Goal: Task Accomplishment & Management: Use online tool/utility

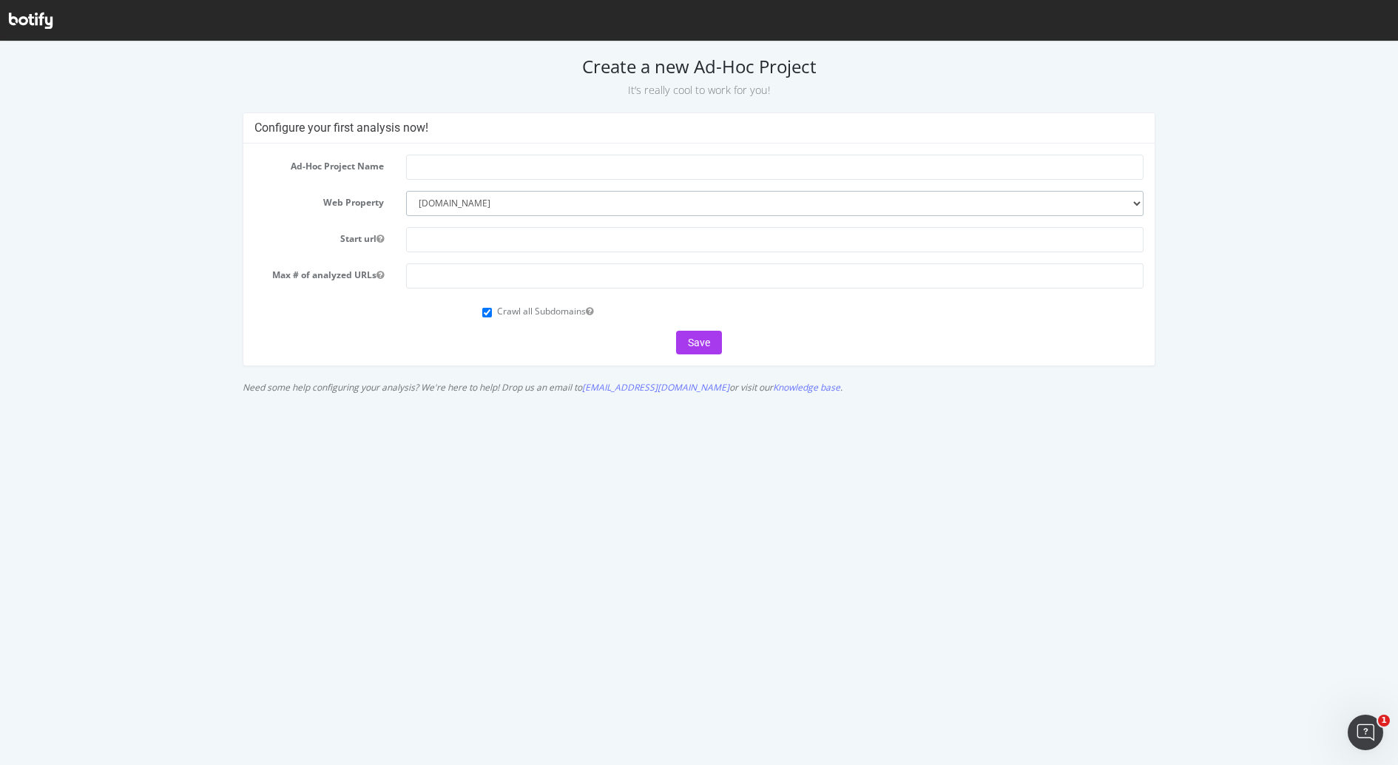
click at [569, 198] on select "--------- [DOMAIN_NAME] [DOMAIN_NAME]" at bounding box center [774, 203] width 737 height 25
click at [557, 163] on input "text" at bounding box center [774, 167] width 737 height 25
type input "Case Studies | EN | Darwin"
click at [530, 238] on input "text" at bounding box center [774, 239] width 737 height 25
type input "[DOMAIN_NAME][URL]"
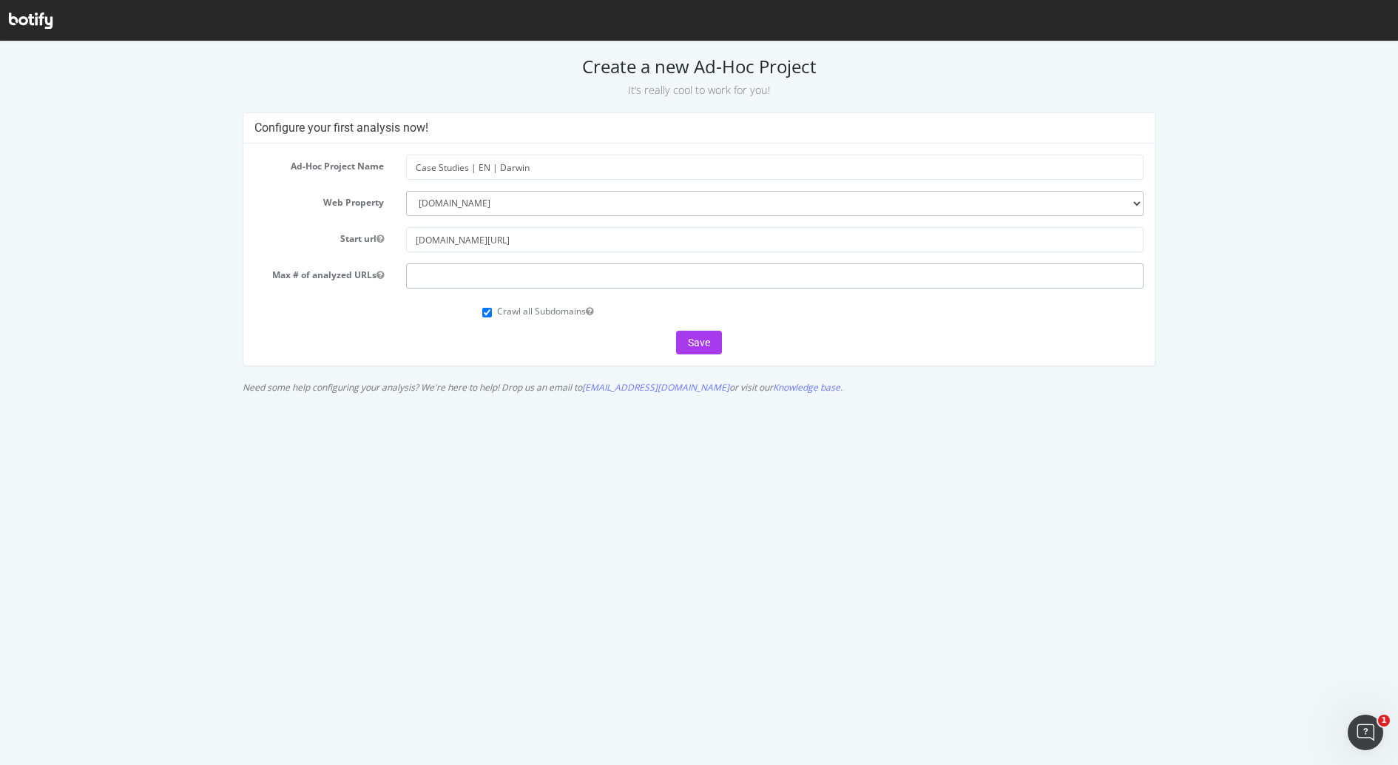
click at [456, 268] on input "number" at bounding box center [774, 275] width 737 height 25
click at [689, 401] on html "Create a new Ad-Hoc Project It’s really cool to work for you! Configure your fi…" at bounding box center [699, 220] width 1398 height 359
click at [571, 168] on input "Case Studies | EN | Darwin" at bounding box center [774, 167] width 737 height 25
type input "Case Studies | EN | Darwin - Ad.Hoc Crawl"
click at [450, 240] on input "[DOMAIN_NAME][URL]" at bounding box center [774, 239] width 737 height 25
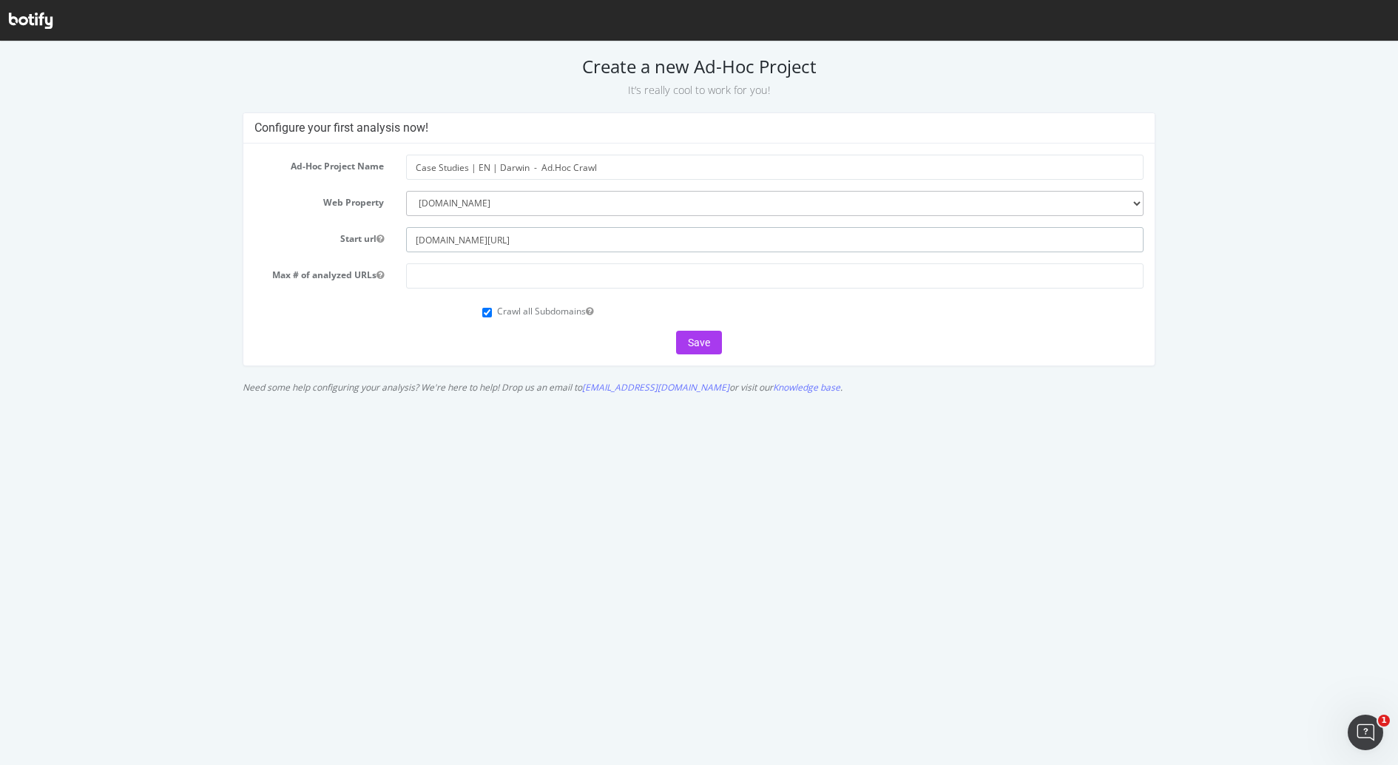
type input "[DOMAIN_NAME][URL]"
drag, startPoint x: 425, startPoint y: 629, endPoint x: 402, endPoint y: 601, distance: 35.7
click at [426, 401] on html "Create a new Ad-Hoc Project It’s really cool to work for you! Configure your fi…" at bounding box center [699, 220] width 1398 height 359
click at [593, 251] on form "Ad-Hoc Project Name Case Studies | EN | Darwin - Ad.Hoc Crawl Web Property ----…" at bounding box center [699, 255] width 890 height 200
click at [709, 339] on button "Save" at bounding box center [699, 343] width 46 height 24
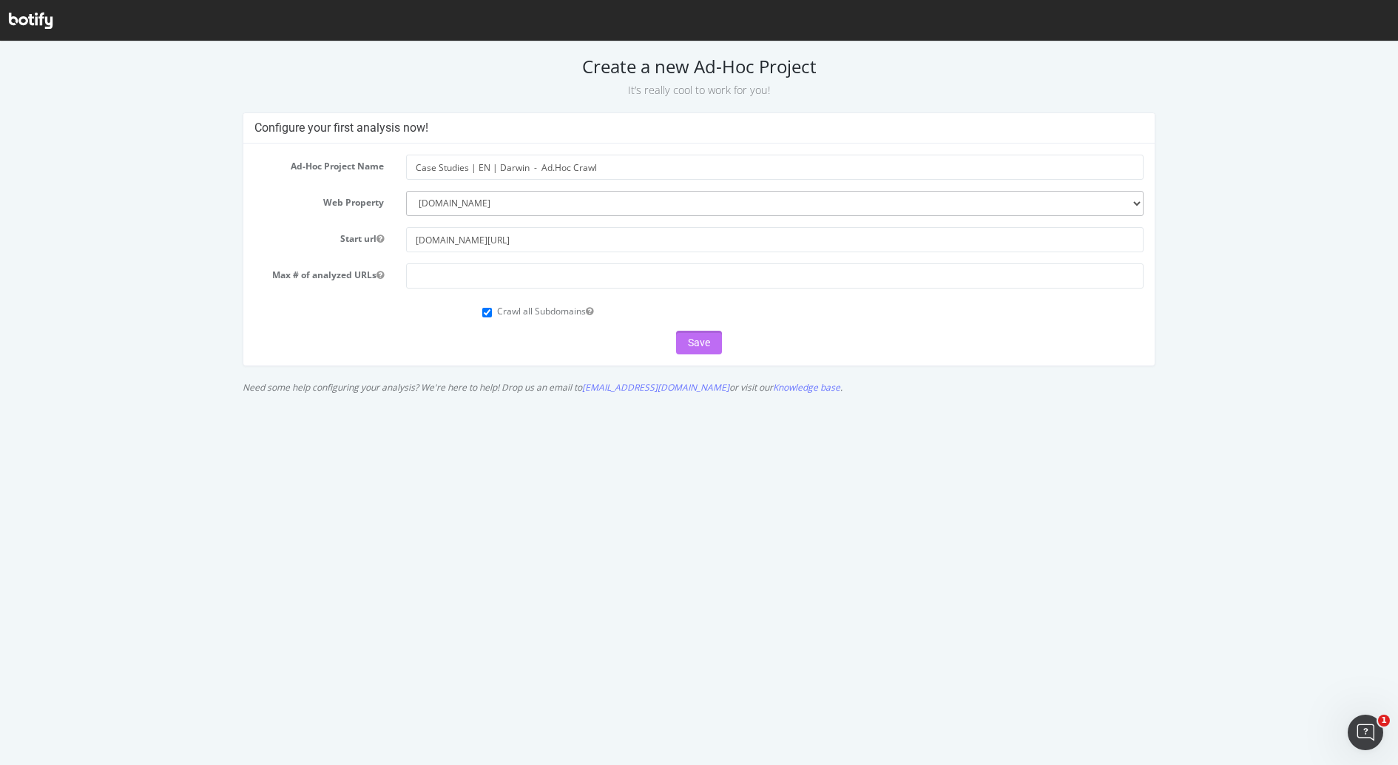
click at [709, 339] on button "Save" at bounding box center [699, 343] width 46 height 24
type input "2"
type input "100000"
click at [797, 401] on html "Create a new Ad-Hoc Project It’s really cool to work for you! Configure your fi…" at bounding box center [699, 220] width 1398 height 359
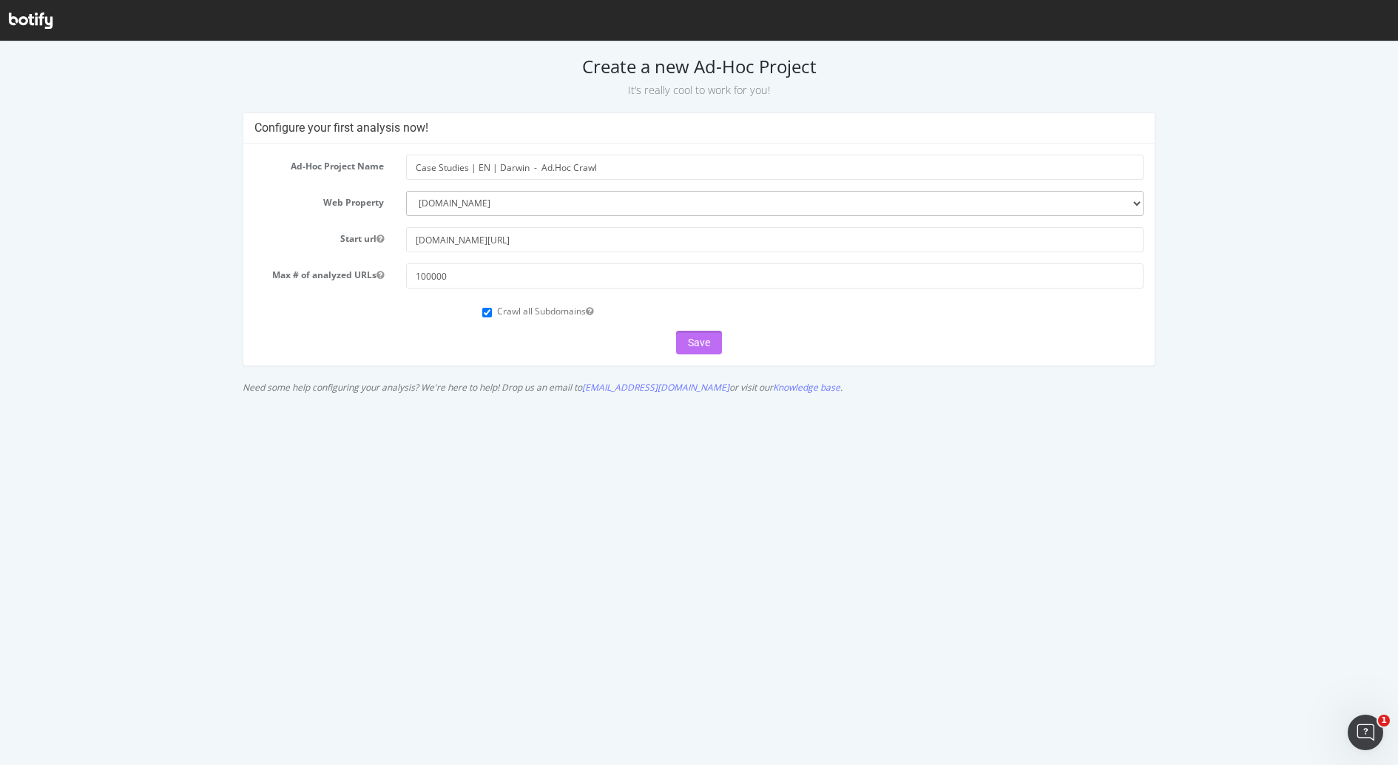
click at [693, 351] on button "Save" at bounding box center [699, 343] width 46 height 24
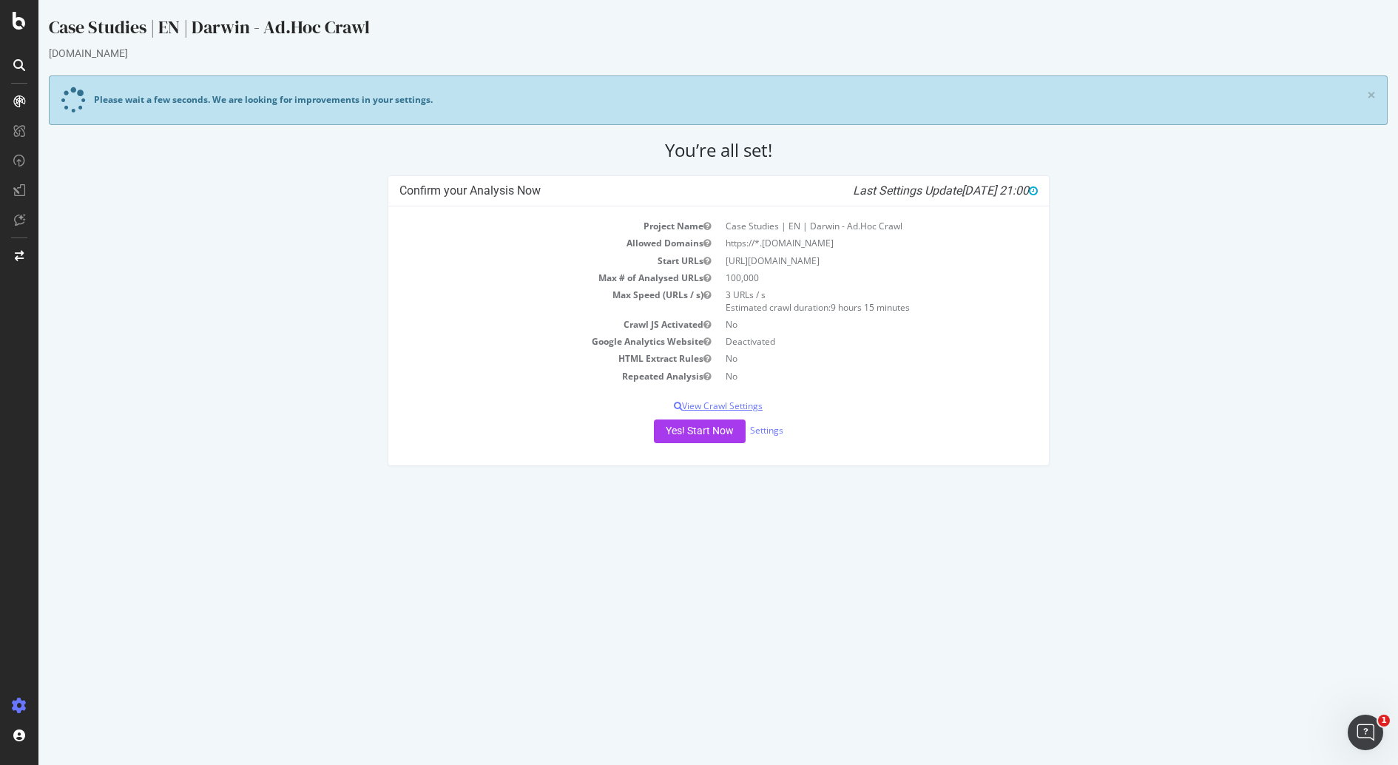
click at [750, 408] on p "View Crawl Settings" at bounding box center [718, 405] width 638 height 13
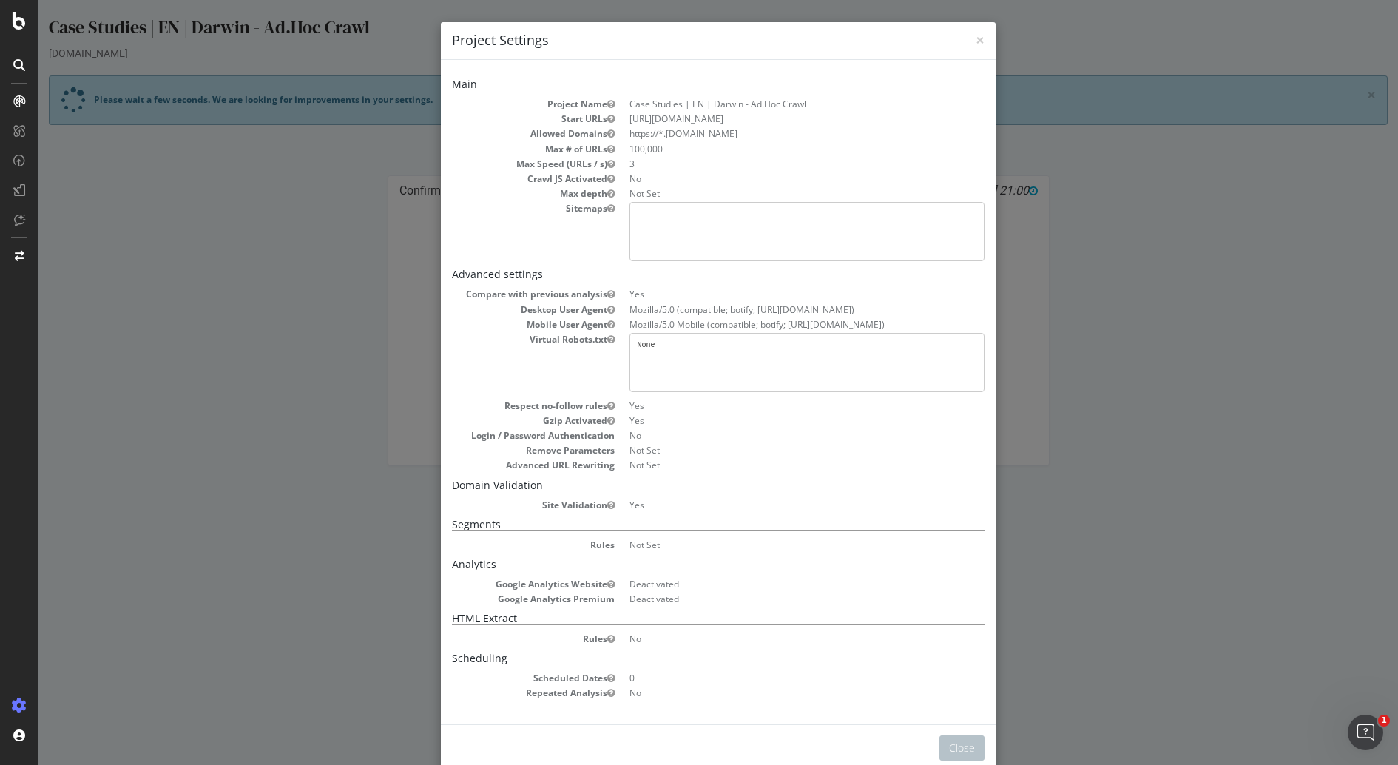
click at [750, 208] on pre at bounding box center [806, 231] width 355 height 59
click at [651, 209] on pre at bounding box center [806, 231] width 355 height 59
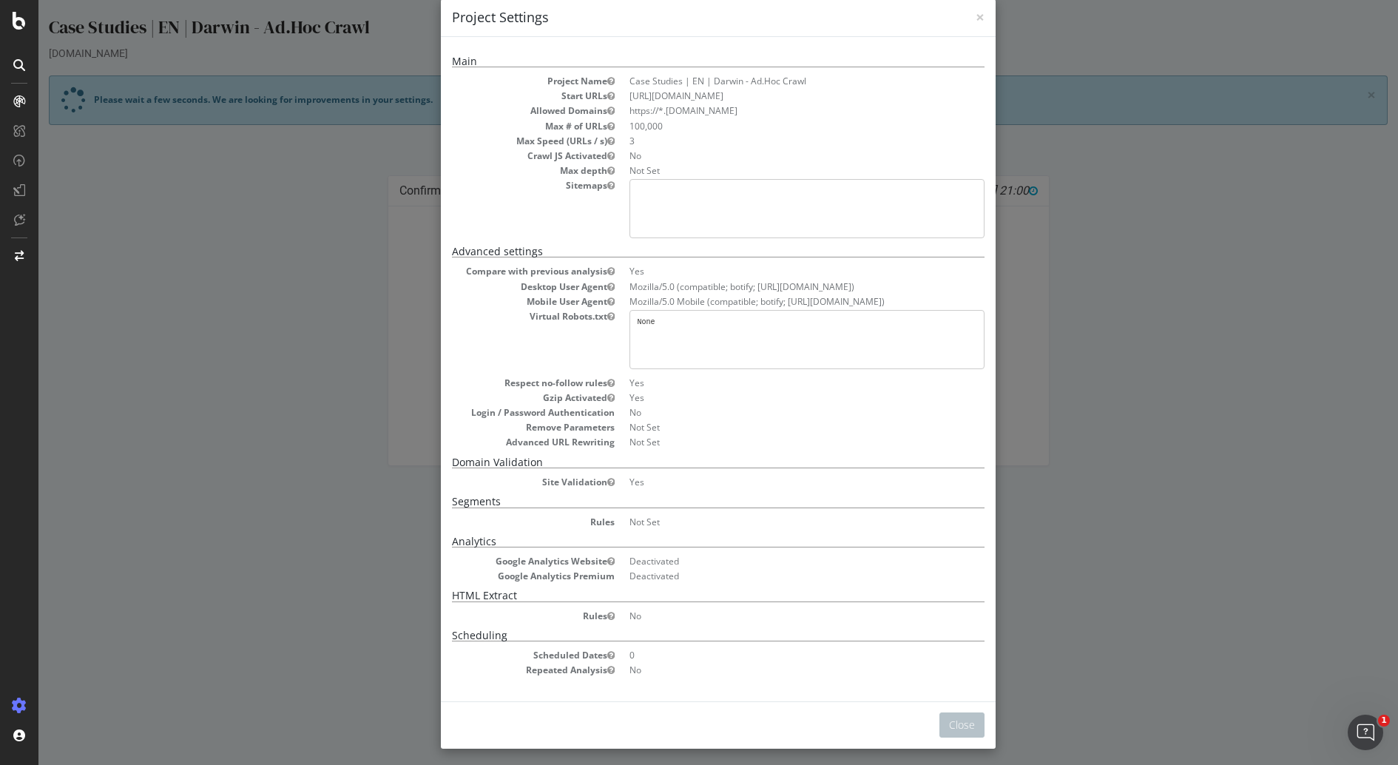
scroll to position [25, 0]
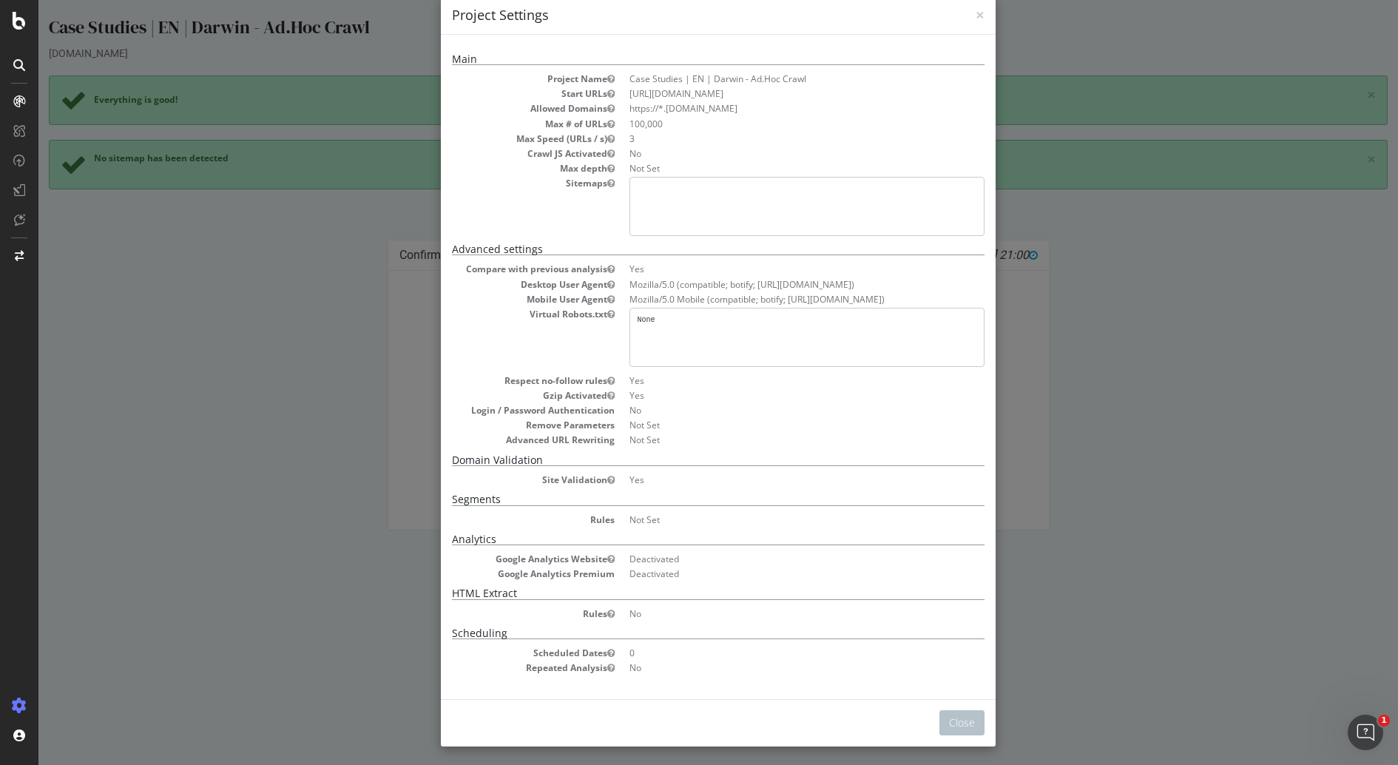
click at [631, 379] on dd "Yes" at bounding box center [806, 380] width 355 height 13
click at [958, 717] on button "Close" at bounding box center [961, 722] width 45 height 25
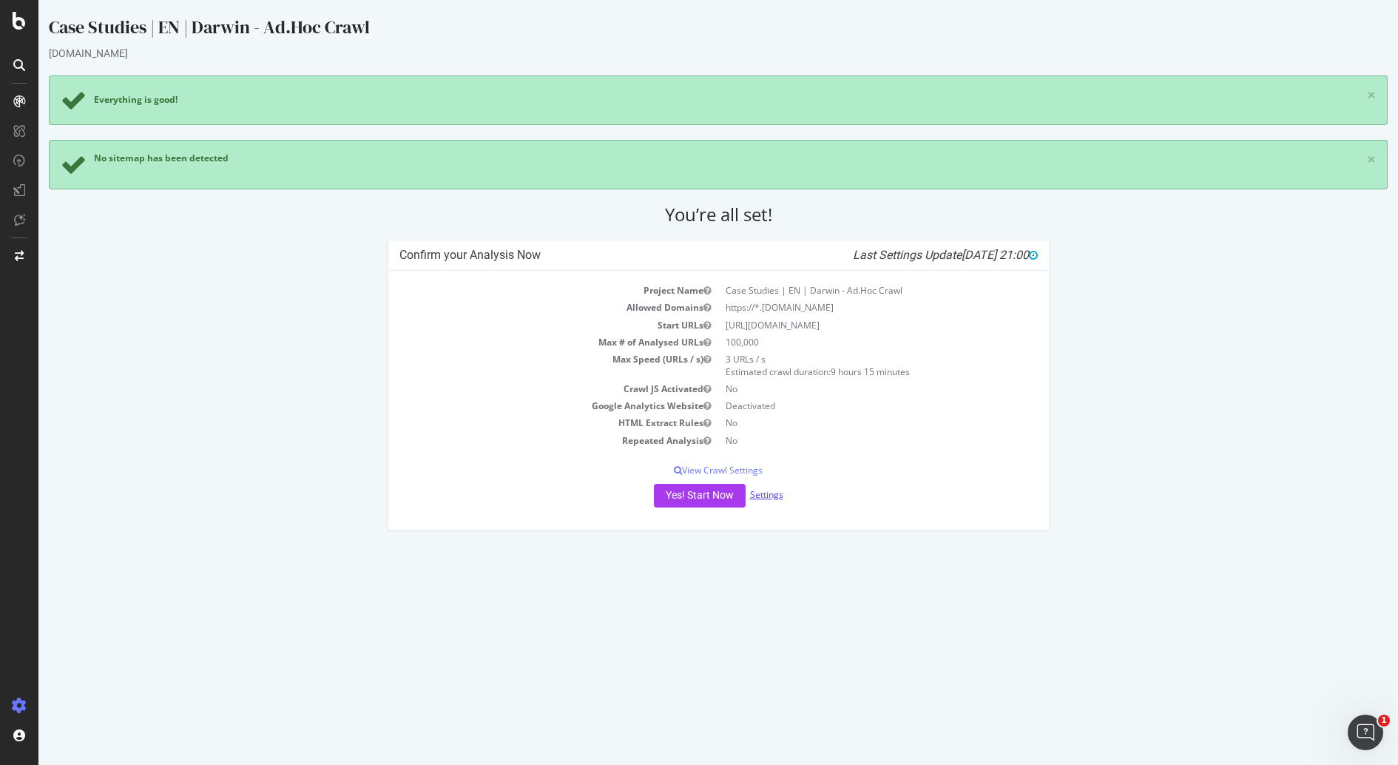
click at [769, 498] on link "Settings" at bounding box center [766, 494] width 33 height 13
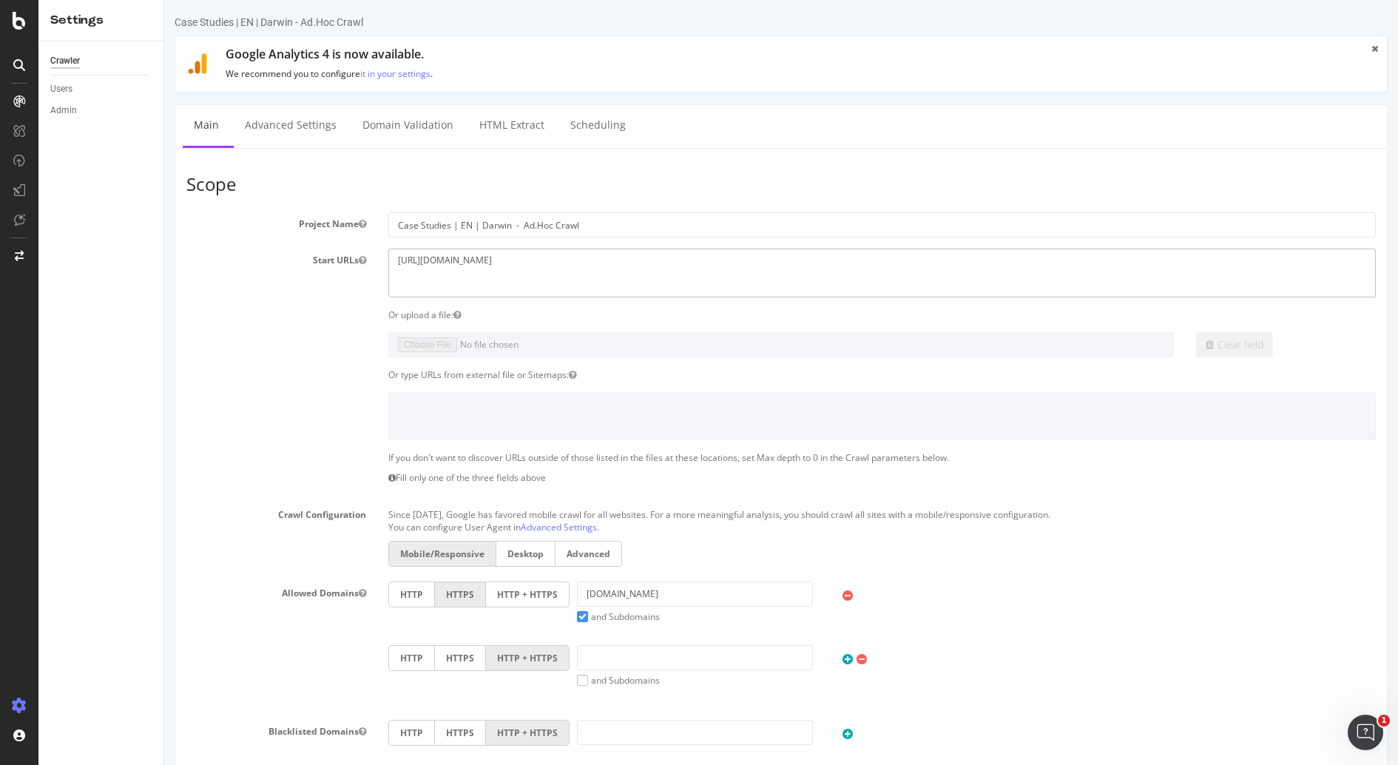
click at [452, 264] on textarea "https://www.hubspot.com/case-studies" at bounding box center [881, 273] width 987 height 48
click at [298, 137] on link "Advanced Settings" at bounding box center [291, 125] width 114 height 41
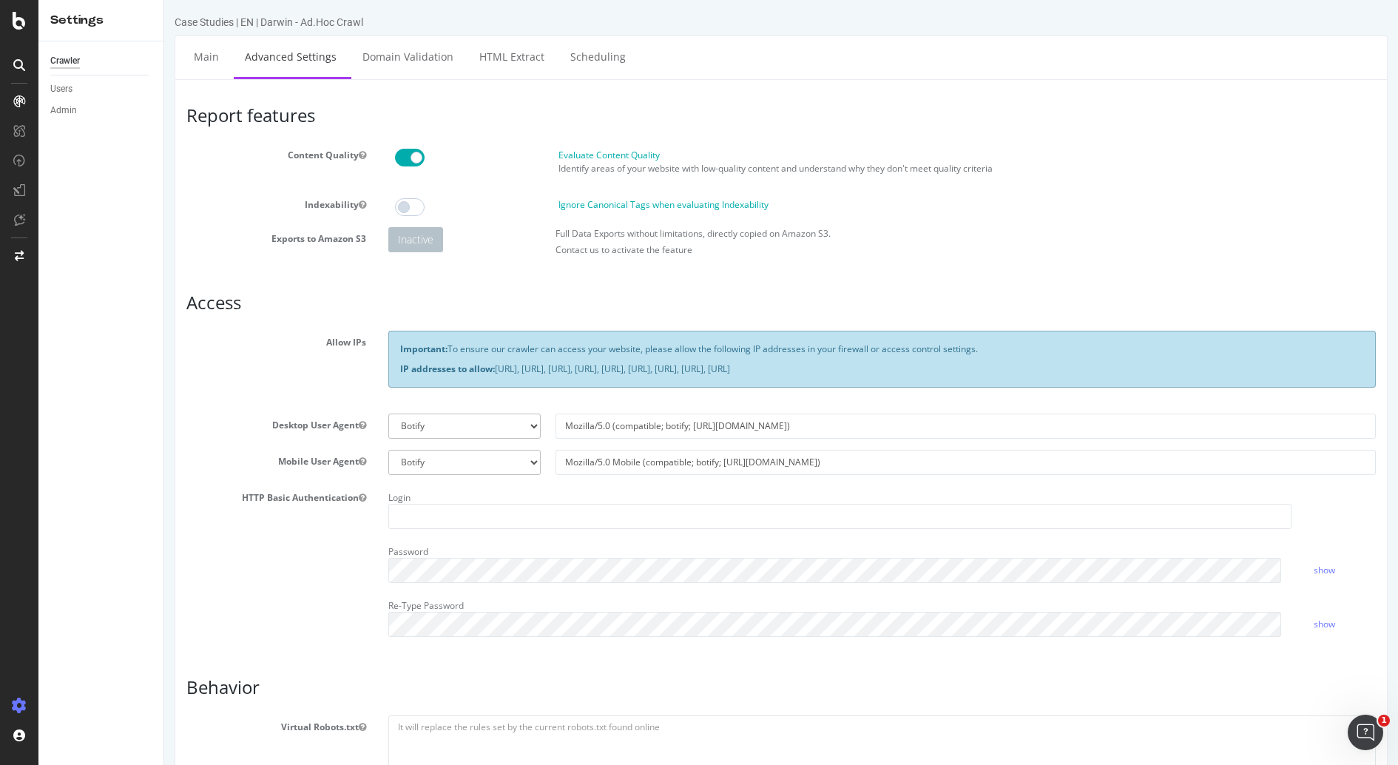
click at [579, 202] on label "Ignore Canonical Tags when evaluating Indexability" at bounding box center [663, 204] width 210 height 13
click at [164, 0] on input "Ignore Canonical Tags when evaluating Indexability" at bounding box center [164, 0] width 0 height 0
click at [579, 202] on label "Ignore Canonical Tags when evaluating Indexability" at bounding box center [663, 204] width 210 height 13
click at [164, 0] on input "Ignore Canonical Tags when evaluating Indexability" at bounding box center [164, 0] width 0 height 0
click at [576, 206] on label "Ignore Canonical Tags when evaluating Indexability" at bounding box center [663, 204] width 210 height 13
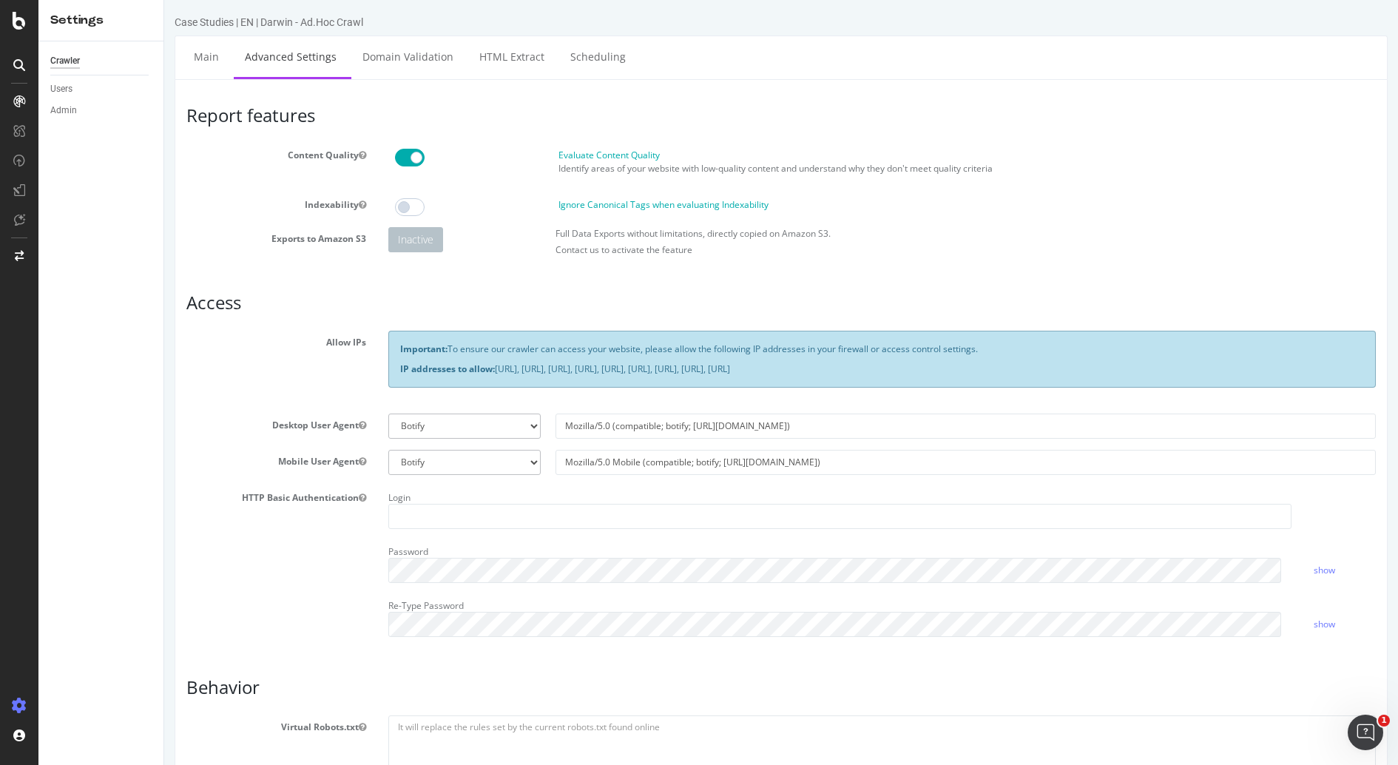
click at [164, 0] on input "Ignore Canonical Tags when evaluating Indexability" at bounding box center [164, 0] width 0 height 0
click at [576, 206] on label "Ignore Canonical Tags when evaluating Indexability" at bounding box center [663, 204] width 210 height 13
click at [164, 0] on input "Ignore Canonical Tags when evaluating Indexability" at bounding box center [164, 0] width 0 height 0
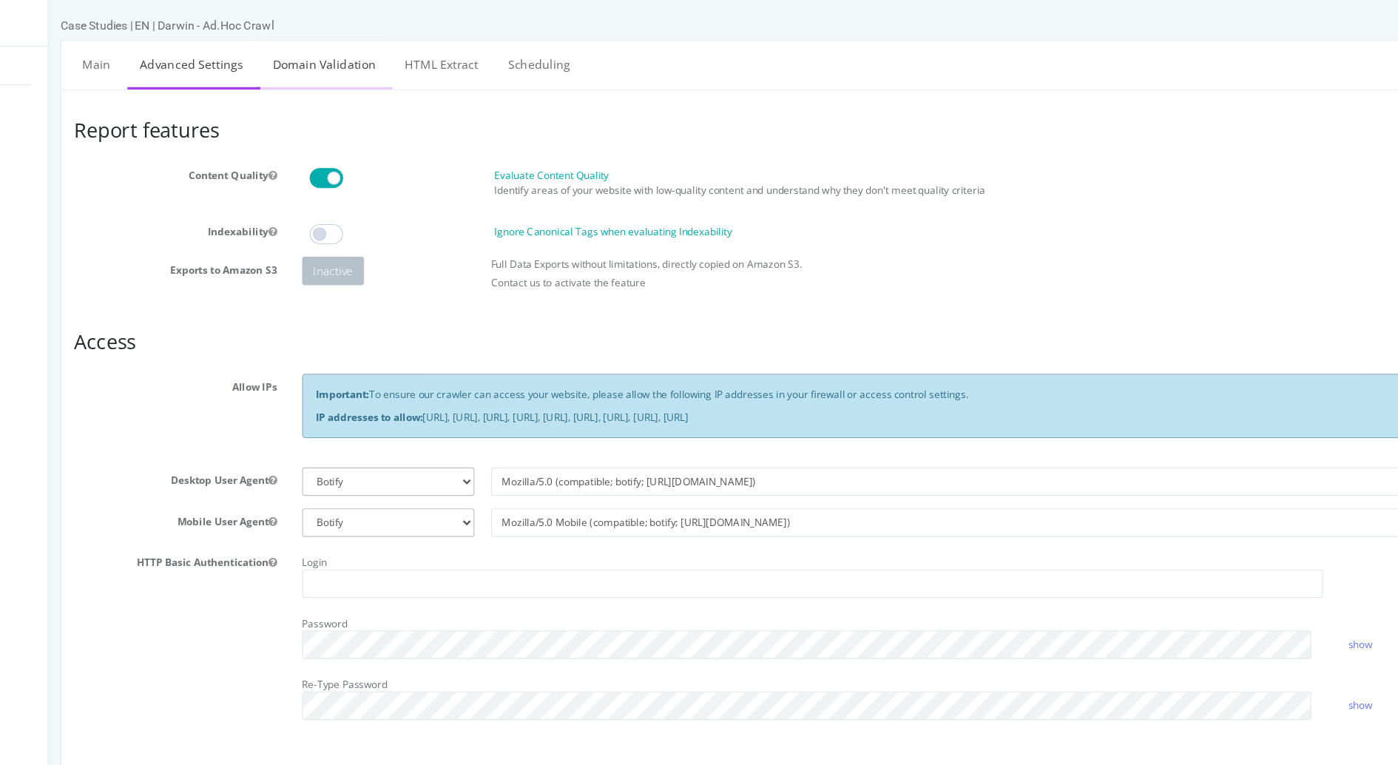
click at [282, 62] on link "Domain Validation" at bounding box center [291, 56] width 113 height 41
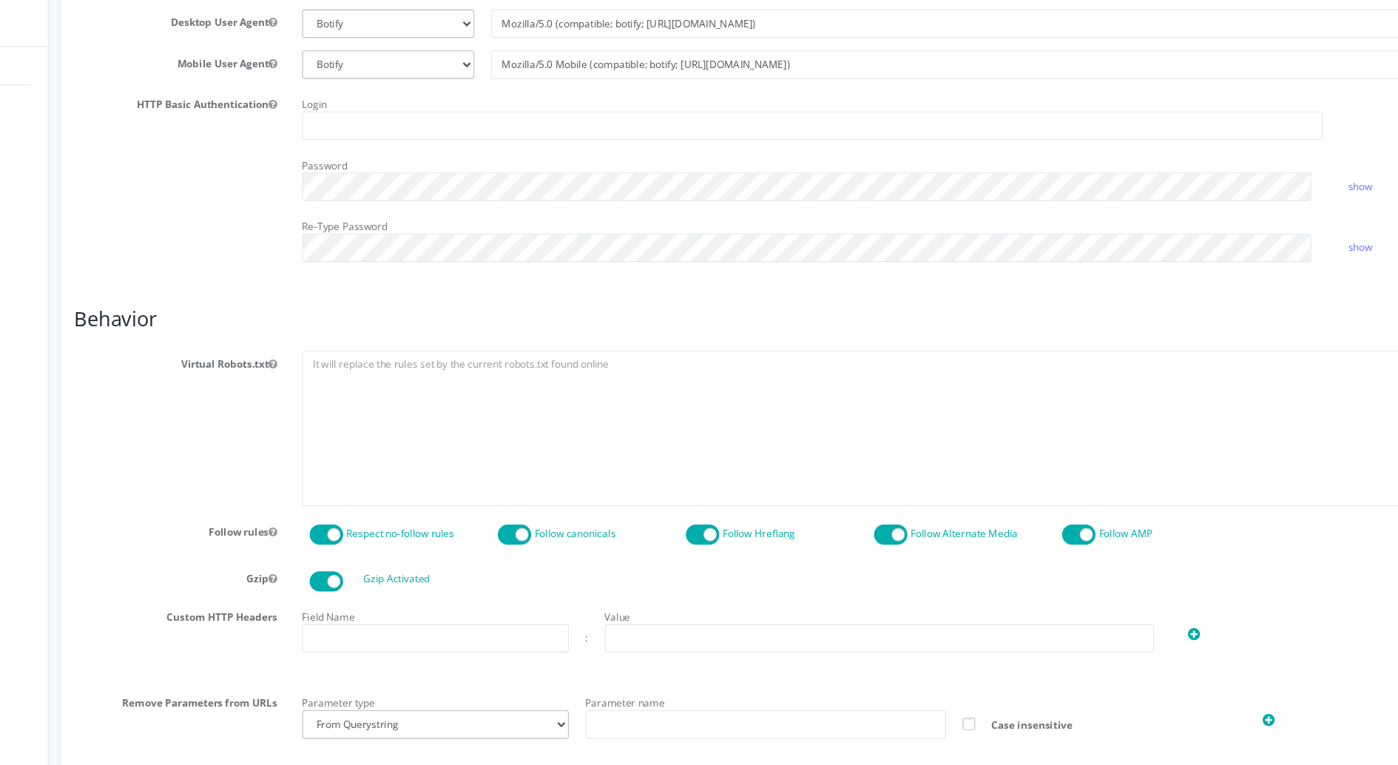
scroll to position [525, 0]
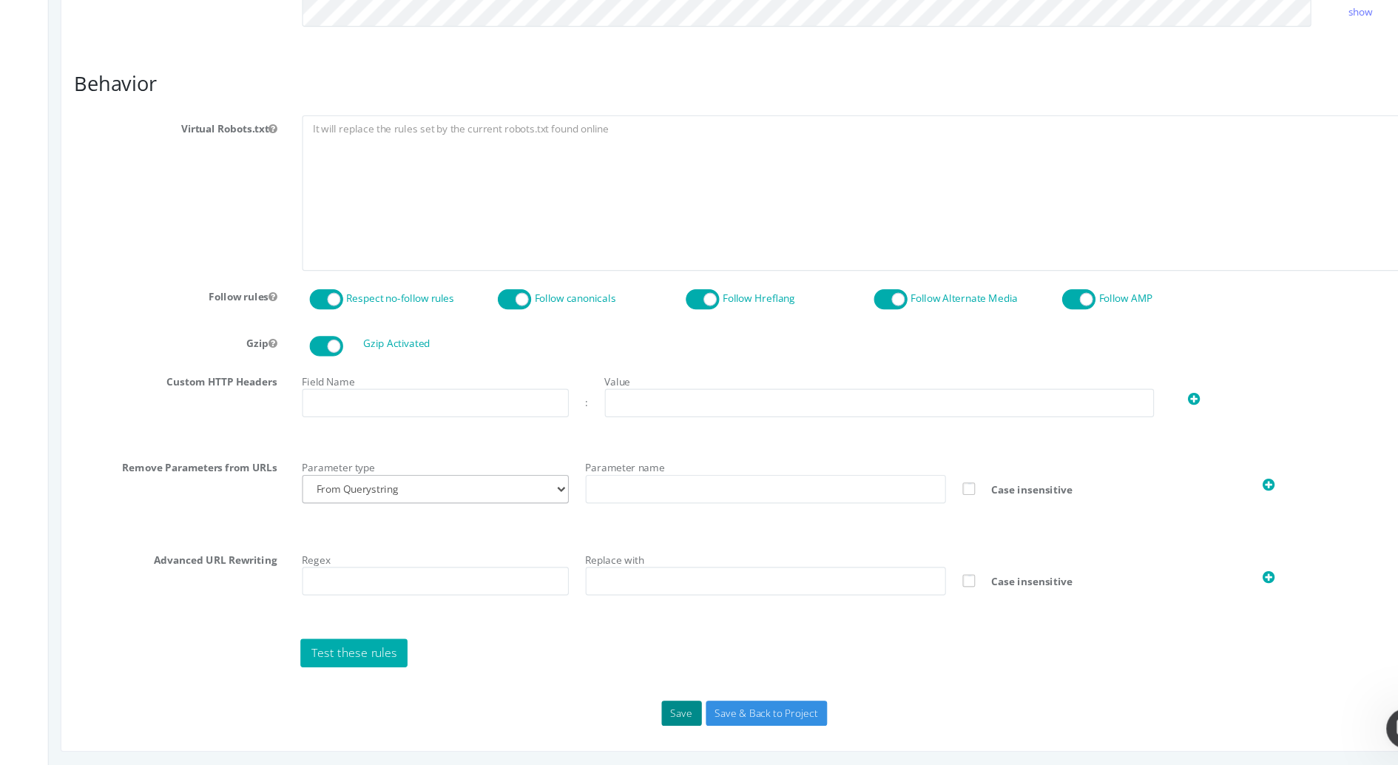
click at [593, 619] on button "Save" at bounding box center [608, 620] width 36 height 22
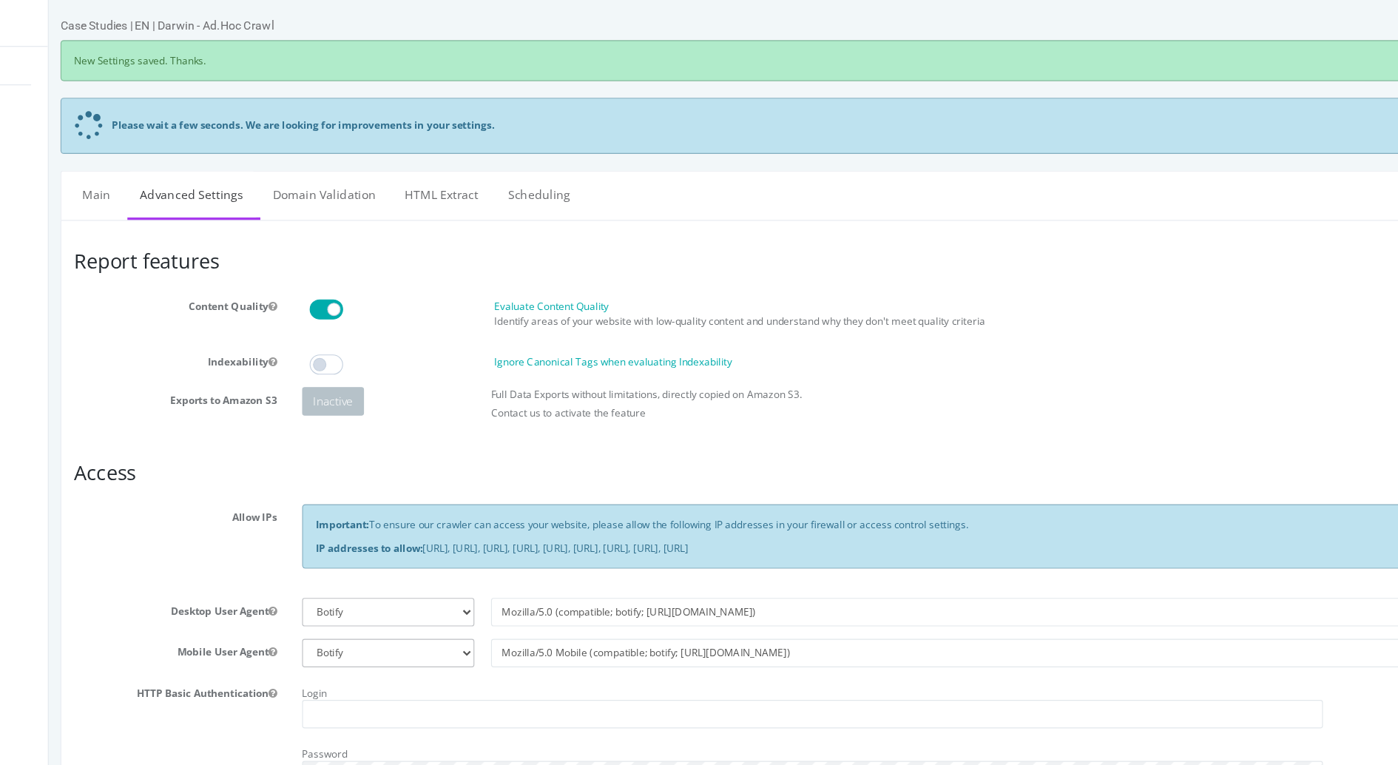
scroll to position [0, 0]
click at [286, 178] on link "Domain Validation" at bounding box center [291, 172] width 113 height 41
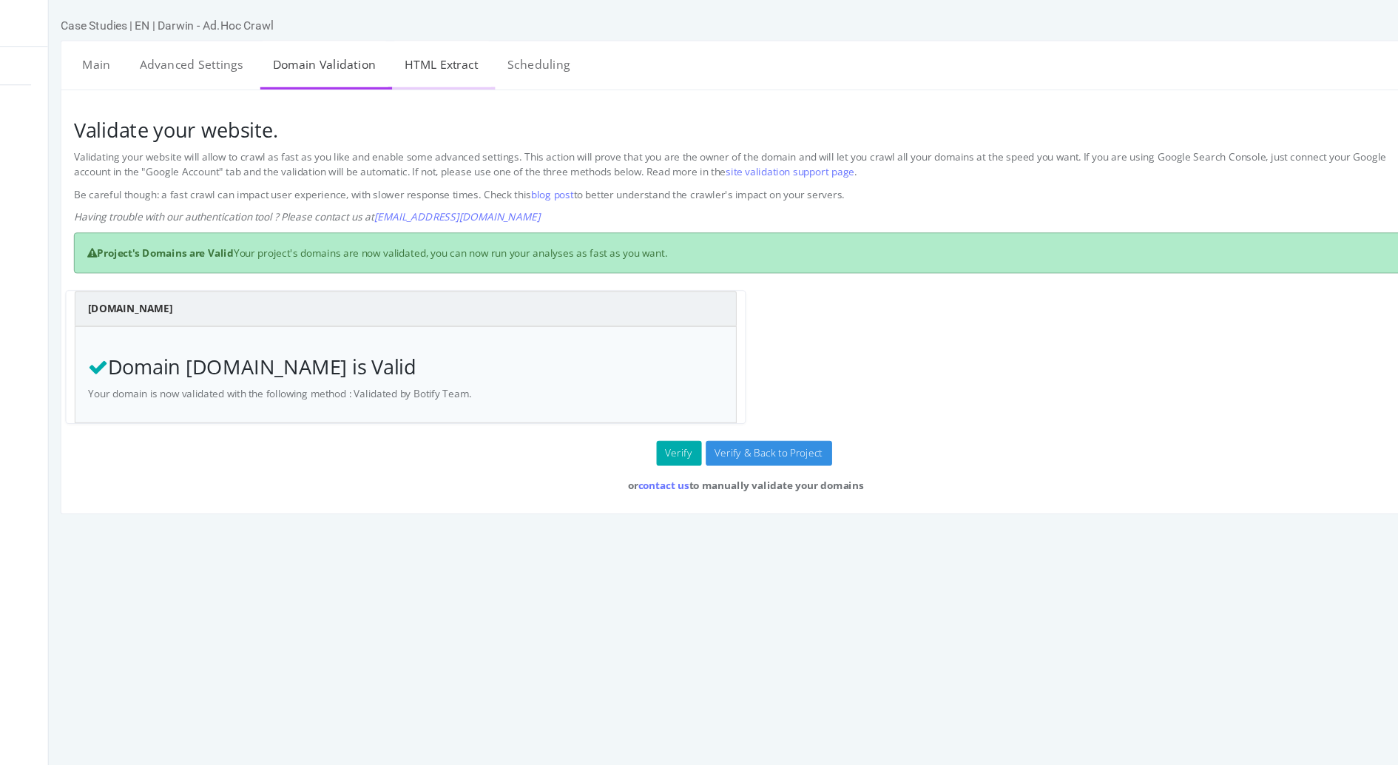
click at [381, 64] on link "HTML Extract" at bounding box center [395, 56] width 87 height 41
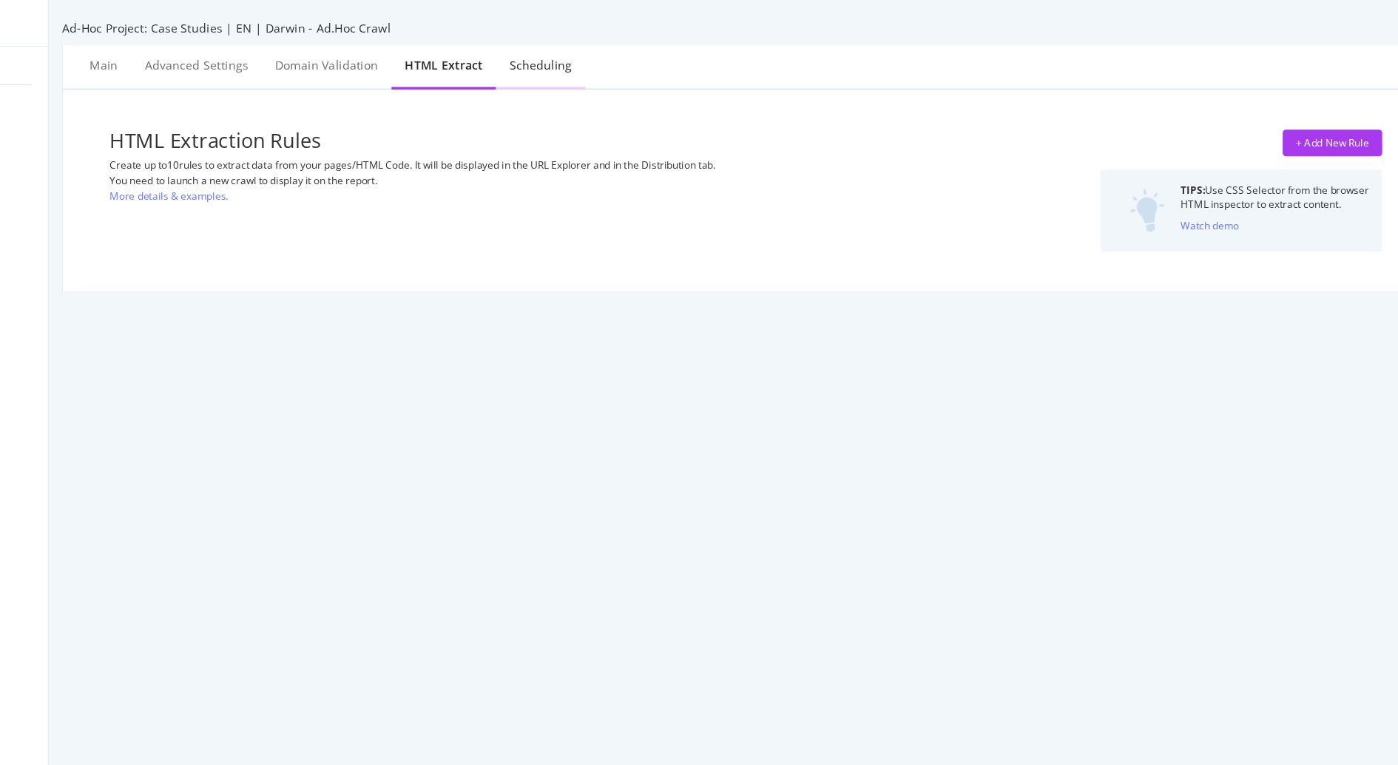
click at [594, 64] on div "Scheduling" at bounding box center [599, 57] width 55 height 15
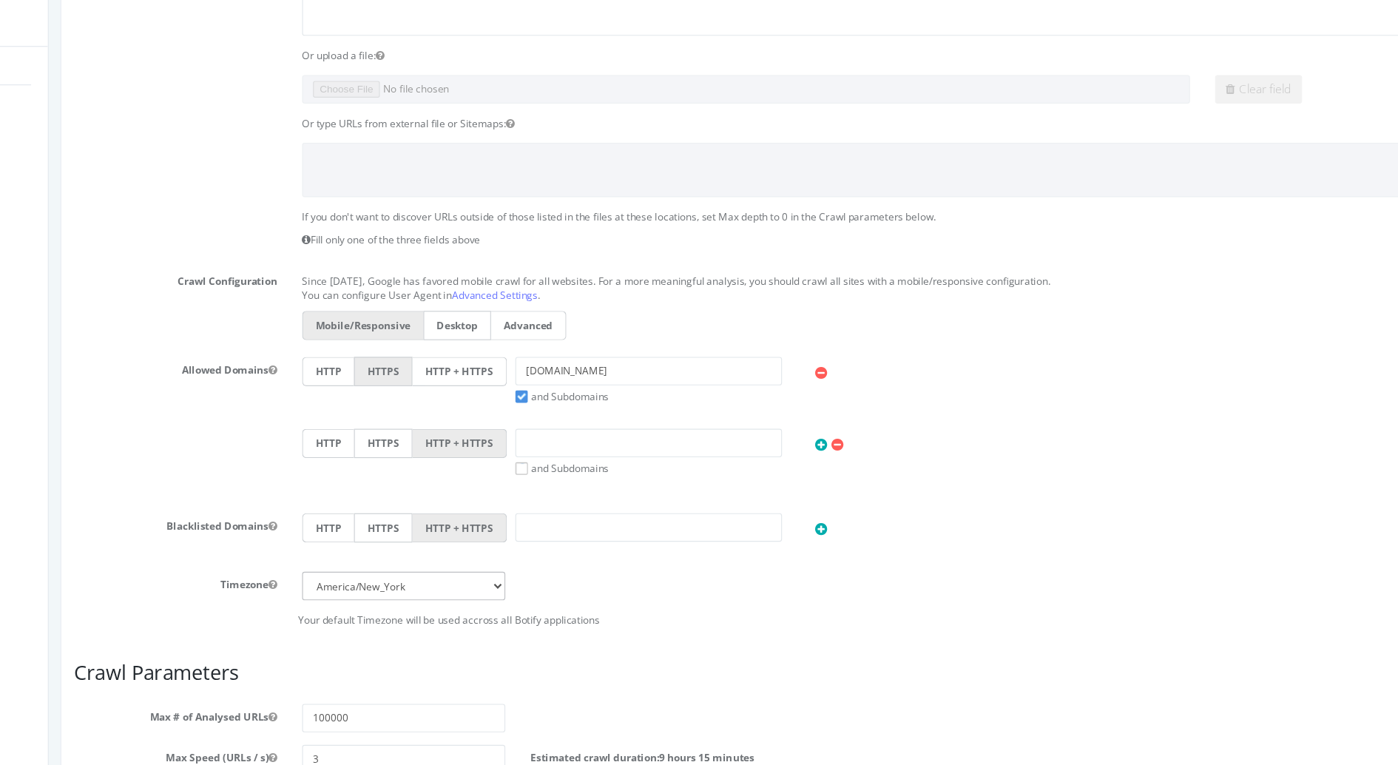
scroll to position [479, 0]
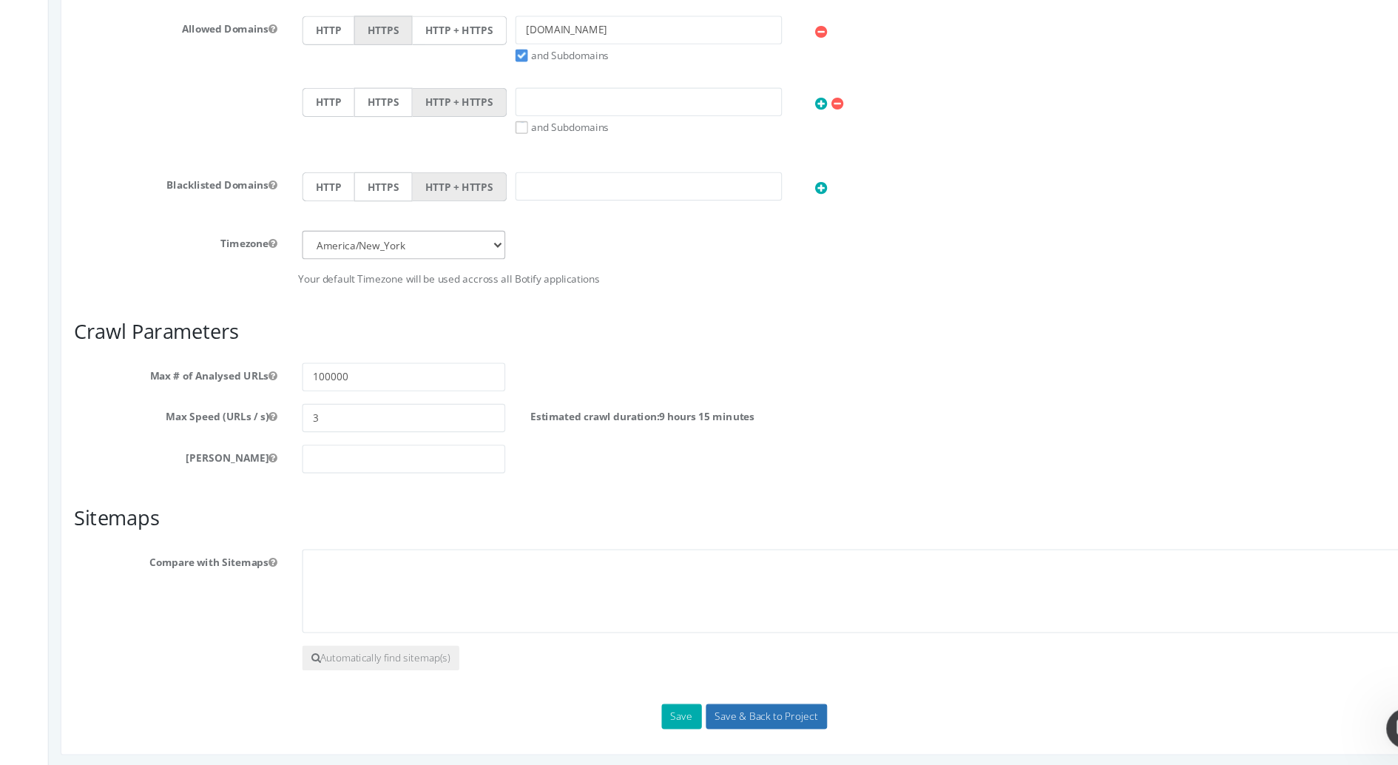
click at [688, 617] on input "Save & Back to Project" at bounding box center [682, 623] width 107 height 22
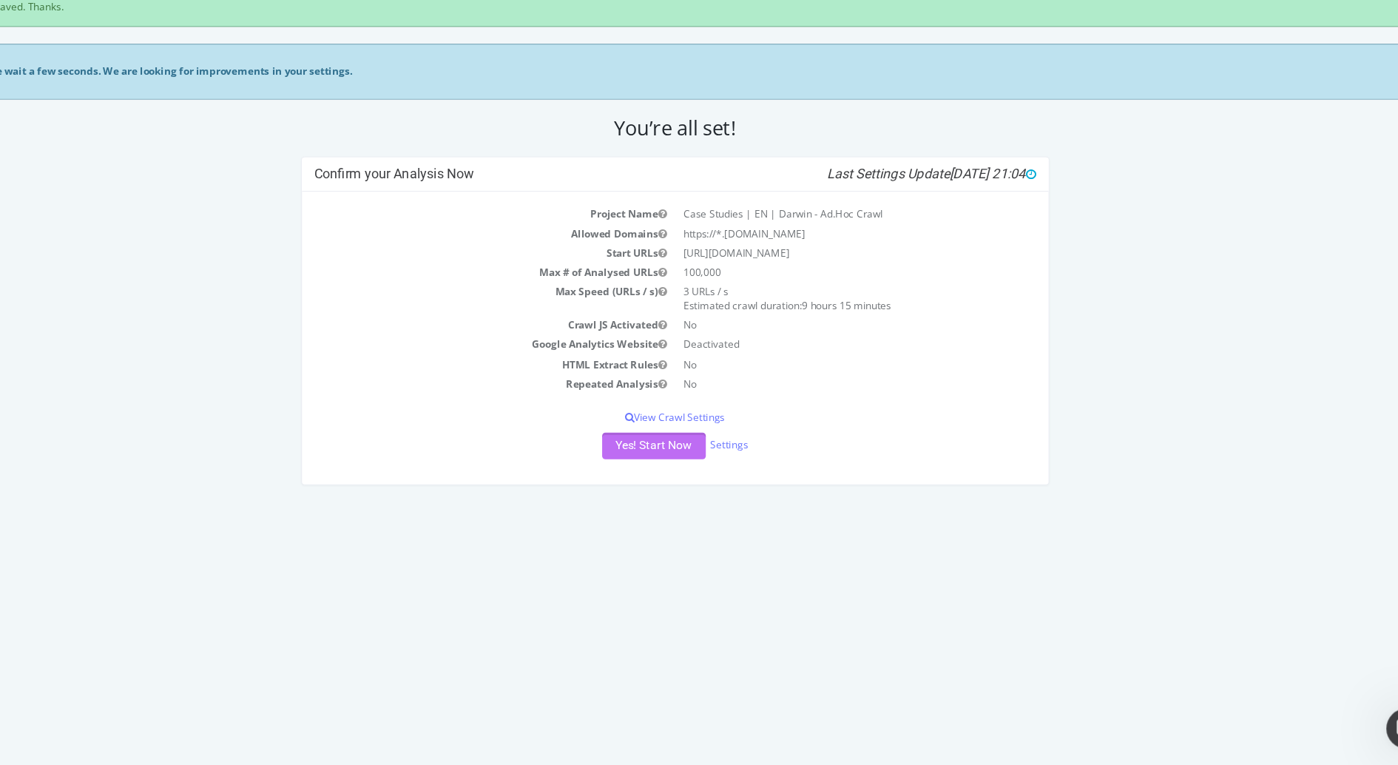
click at [573, 377] on button "Yes! Start Now" at bounding box center [568, 383] width 92 height 24
